Goal: Find specific page/section: Find specific page/section

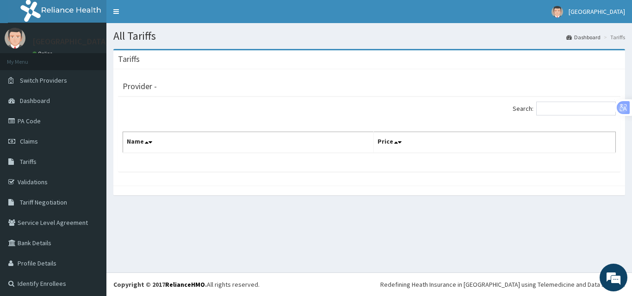
click at [235, 150] on th "Name" at bounding box center [248, 142] width 251 height 21
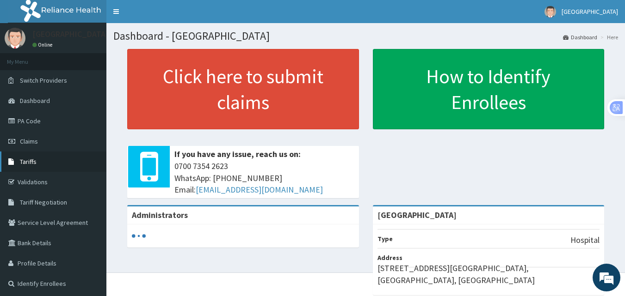
click at [26, 163] on span "Tariffs" at bounding box center [28, 162] width 17 height 8
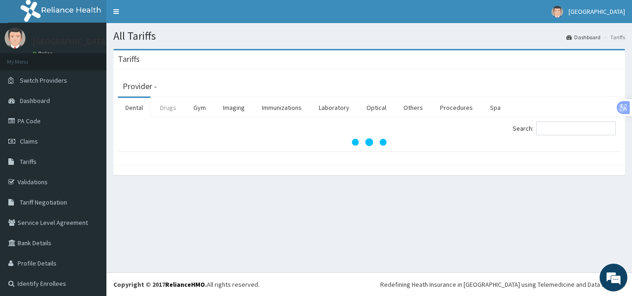
click at [167, 106] on link "Drugs" at bounding box center [168, 107] width 31 height 19
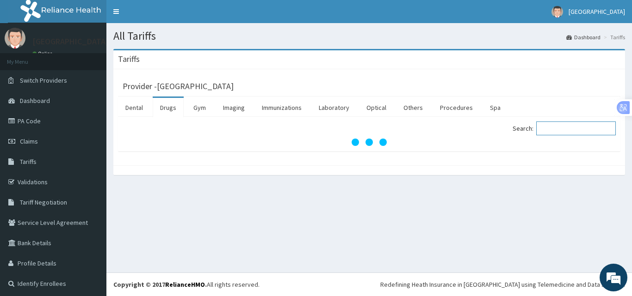
click at [544, 132] on input "Search:" at bounding box center [576, 129] width 80 height 14
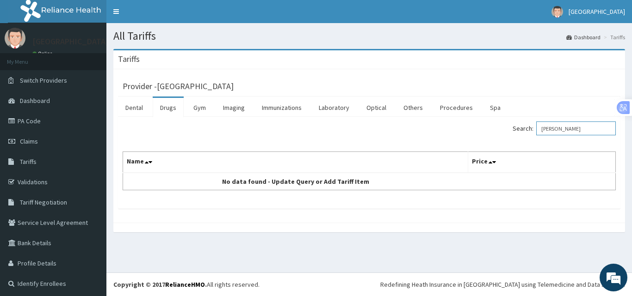
click at [570, 131] on input "FLEMING" at bounding box center [576, 129] width 80 height 14
type input "F"
type input "R"
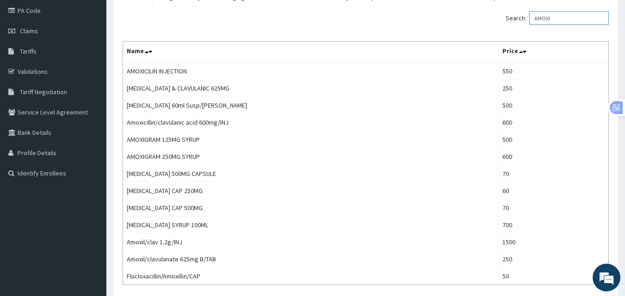
scroll to position [110, 0]
click at [561, 18] on input "AMOXI" at bounding box center [569, 19] width 80 height 14
type input "A"
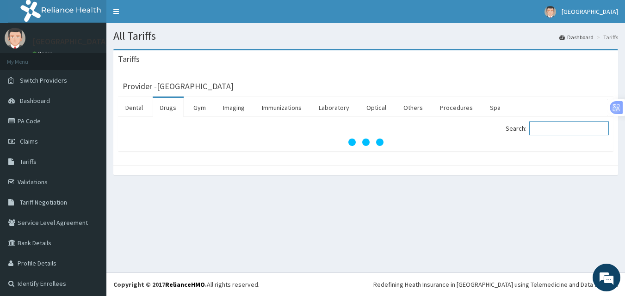
scroll to position [0, 0]
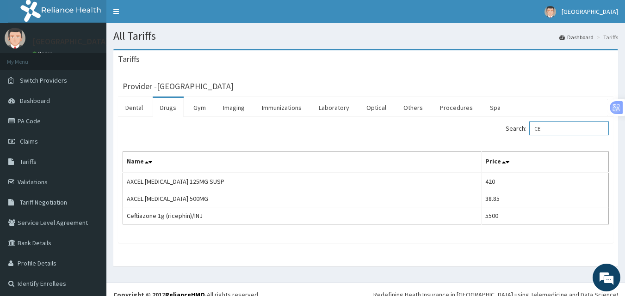
type input "C"
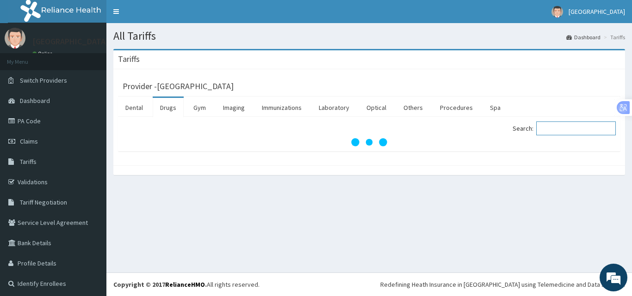
click at [547, 128] on input "Search:" at bounding box center [576, 129] width 80 height 14
type input "AMOX"
click at [166, 108] on link "Drugs" at bounding box center [168, 107] width 31 height 19
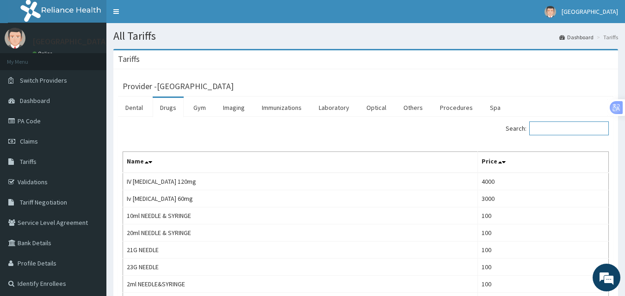
click at [561, 129] on input "Search:" at bounding box center [569, 129] width 80 height 14
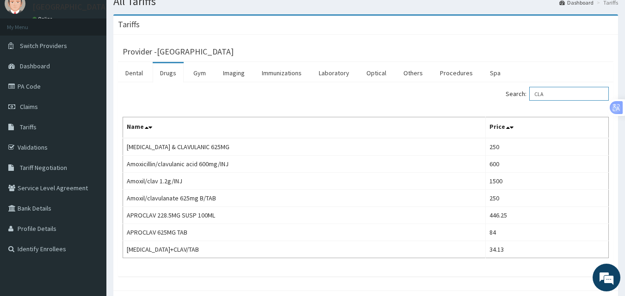
scroll to position [35, 0]
click at [557, 95] on input "CLA" at bounding box center [569, 93] width 80 height 14
type input "C"
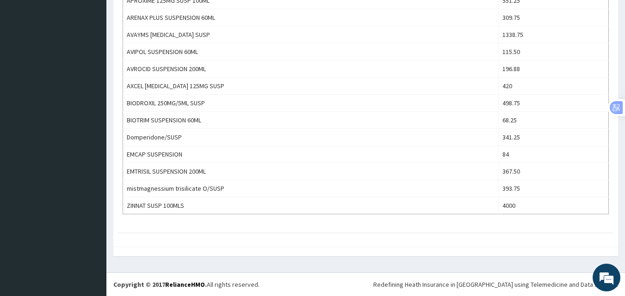
scroll to position [59, 0]
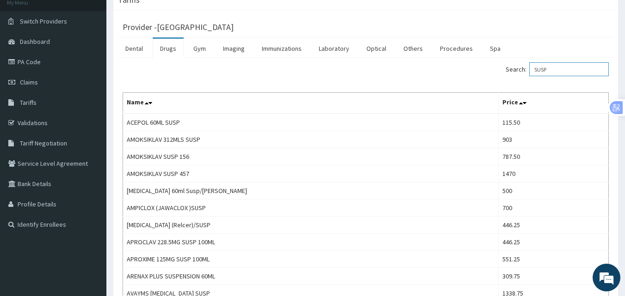
type input "SUSP"
click at [35, 62] on link "PA Code" at bounding box center [53, 62] width 106 height 20
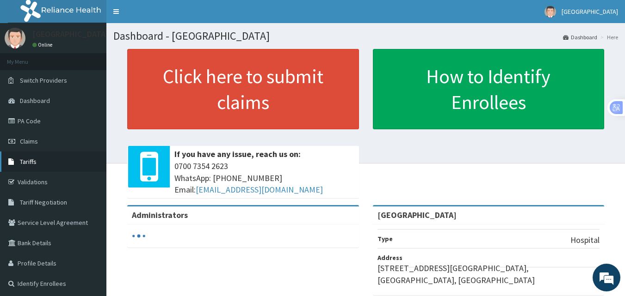
click at [25, 159] on span "Tariffs" at bounding box center [28, 162] width 17 height 8
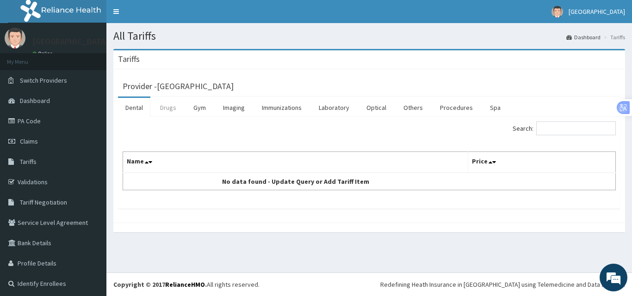
click at [168, 108] on link "Drugs" at bounding box center [168, 107] width 31 height 19
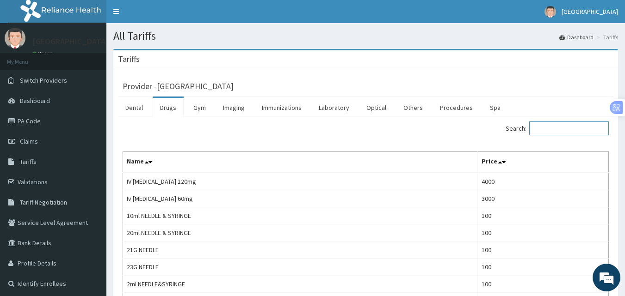
click at [588, 130] on input "Search:" at bounding box center [569, 129] width 80 height 14
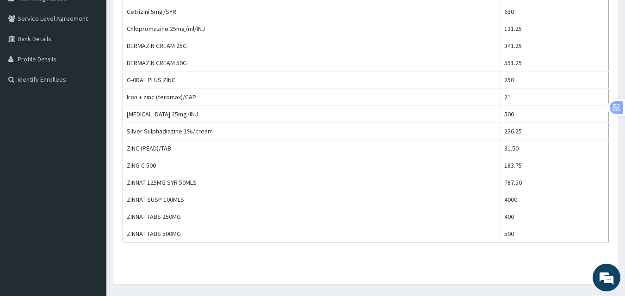
scroll to position [233, 0]
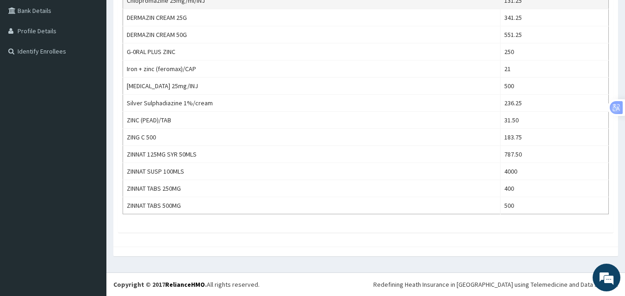
type input "ZIN"
